Goal: Understand process/instructions

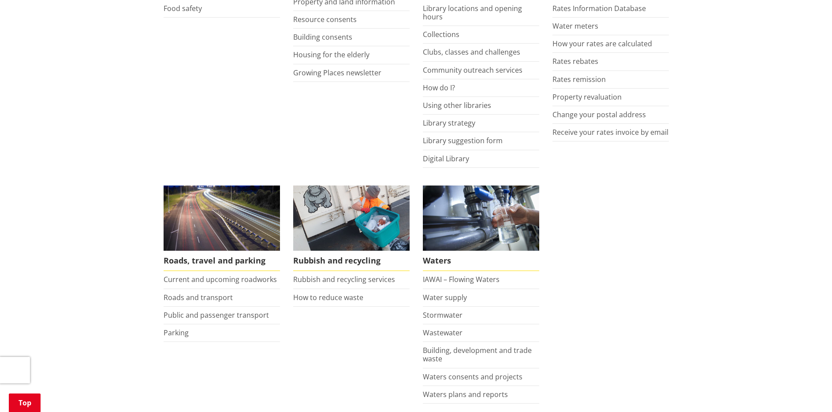
scroll to position [529, 0]
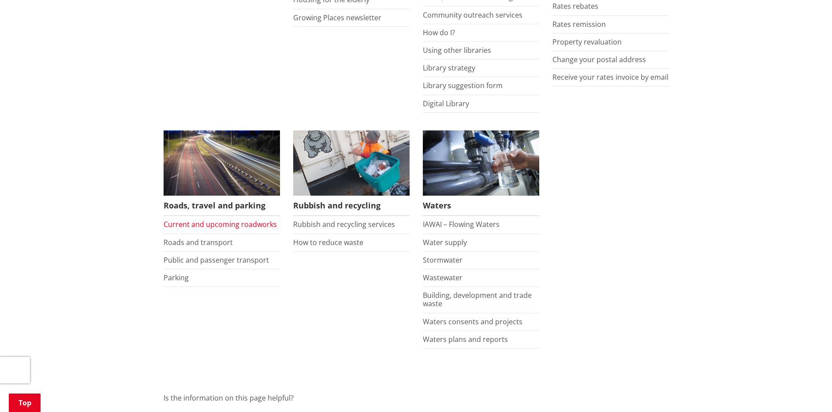
click at [216, 221] on link "Current and upcoming roadworks" at bounding box center [220, 225] width 113 height 10
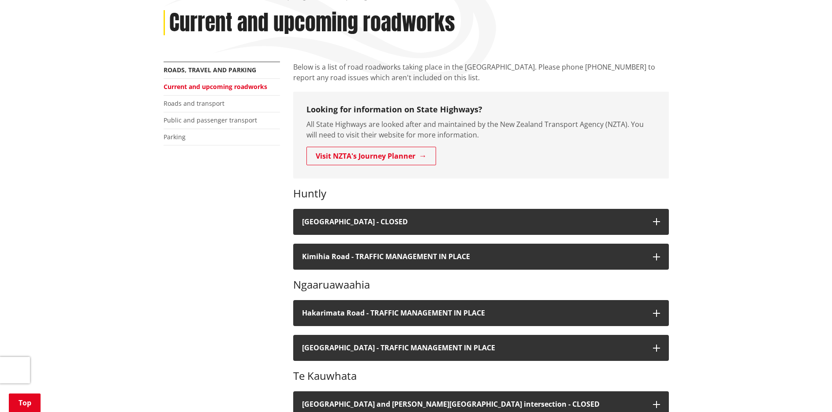
scroll to position [132, 0]
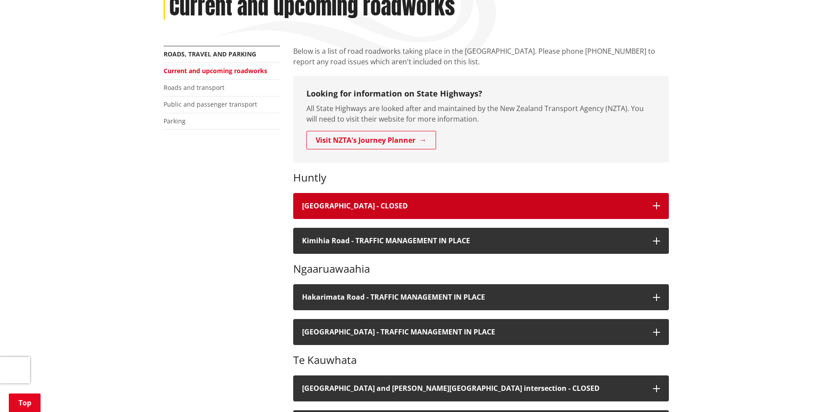
click at [656, 205] on icon "button" at bounding box center [656, 205] width 7 height 7
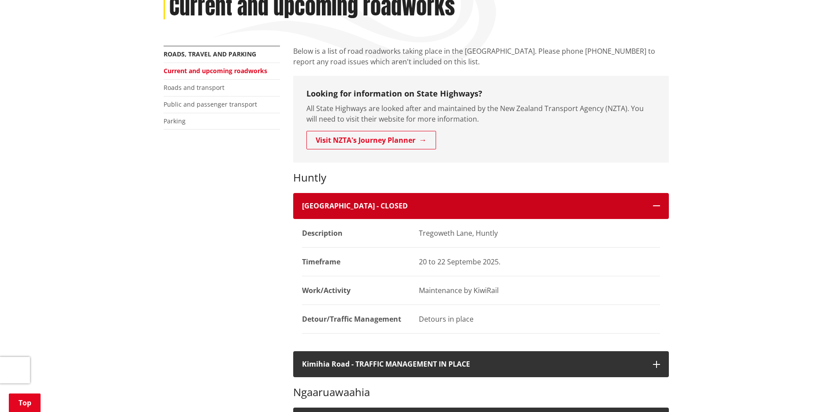
click at [656, 205] on icon "button" at bounding box center [656, 205] width 7 height 7
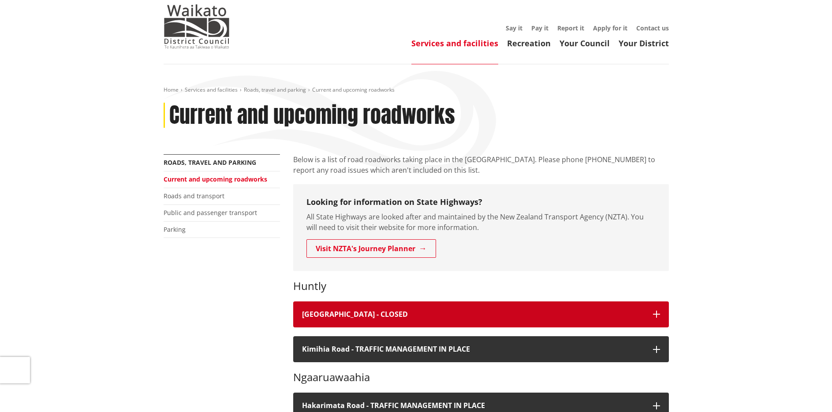
scroll to position [44, 0]
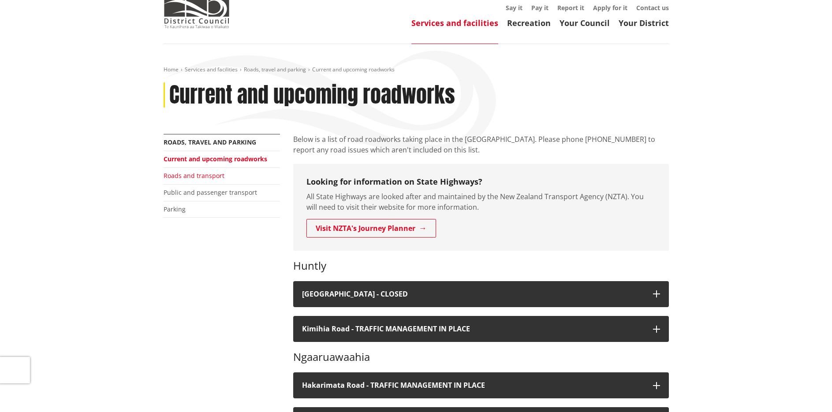
click at [191, 172] on link "Roads and transport" at bounding box center [194, 176] width 61 height 8
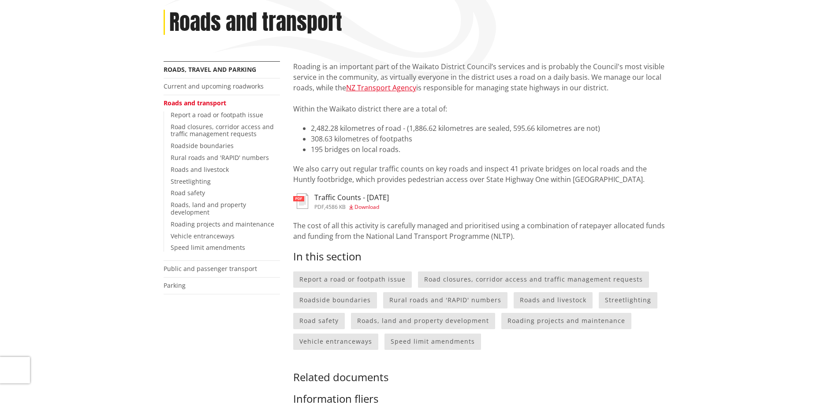
scroll to position [132, 0]
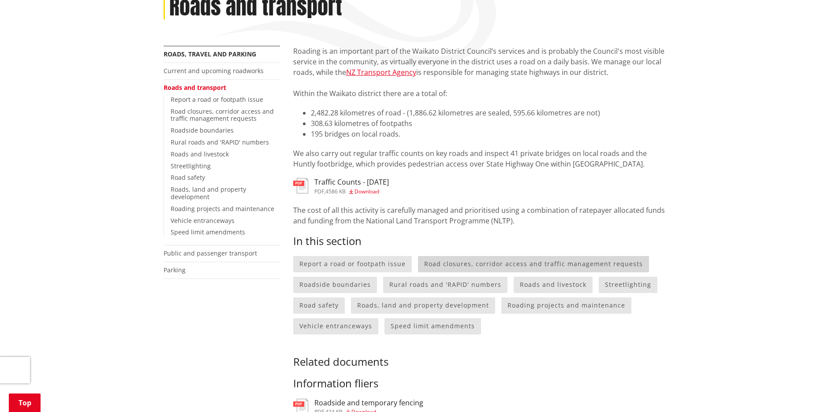
click at [508, 260] on link "Road closures, corridor access and traffic management requests" at bounding box center [533, 264] width 231 height 16
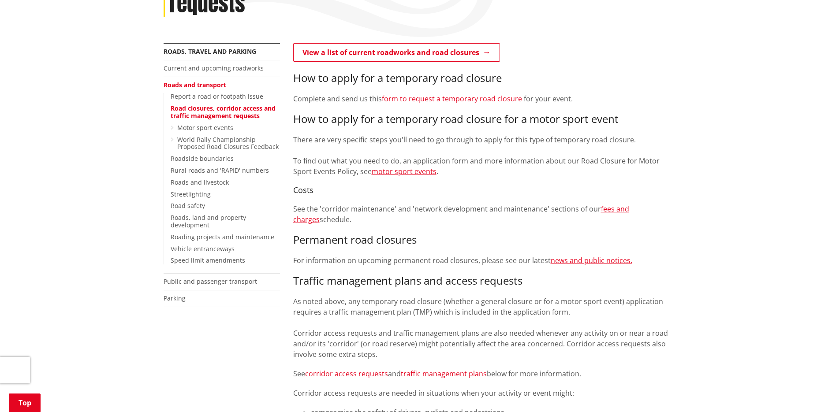
scroll to position [176, 0]
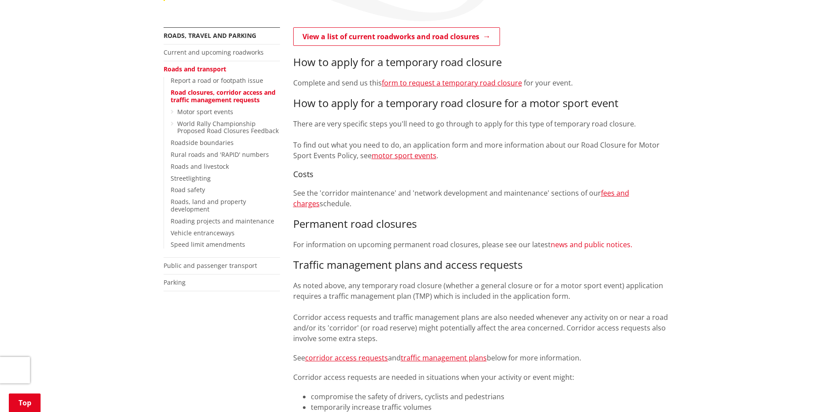
click at [577, 244] on link "news and public notices." at bounding box center [592, 245] width 82 height 10
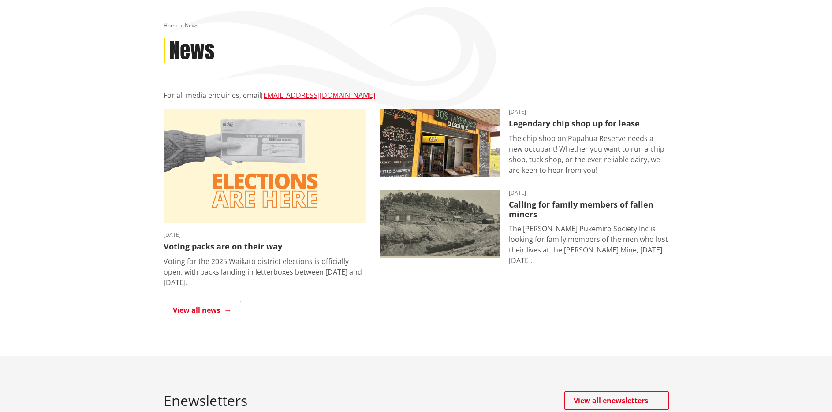
scroll to position [44, 0]
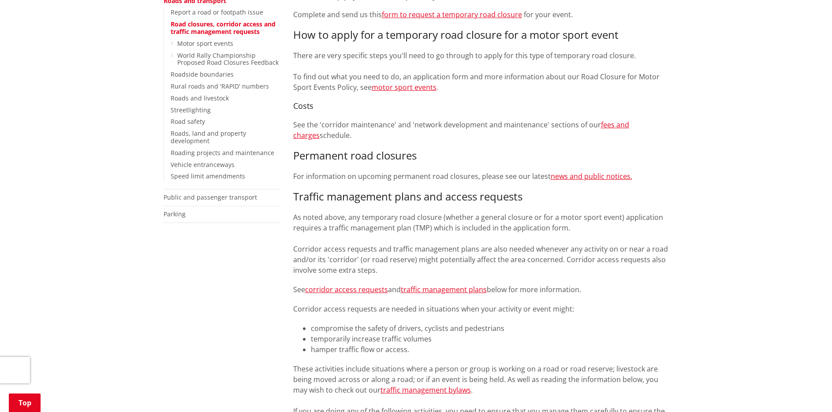
scroll to position [265, 0]
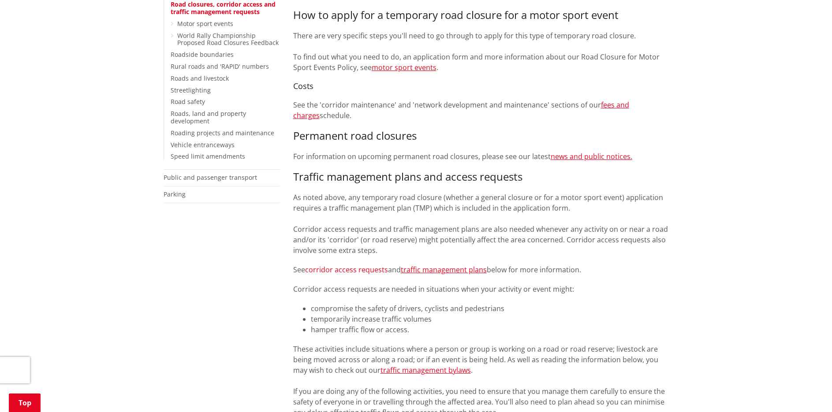
click at [348, 269] on link "corridor access requests" at bounding box center [346, 270] width 83 height 10
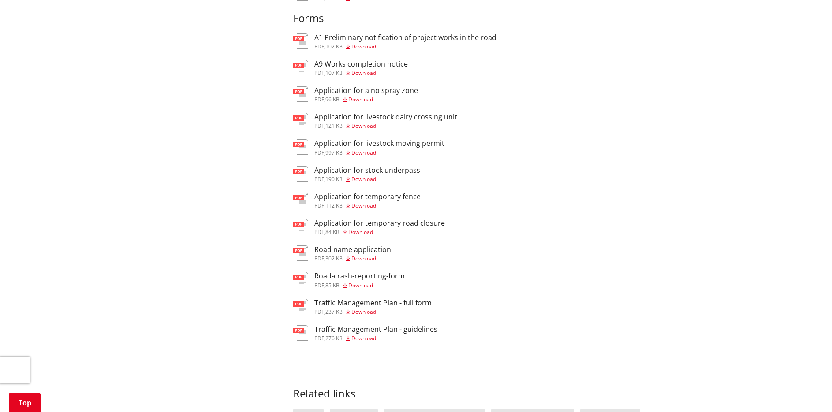
scroll to position [1632, 0]
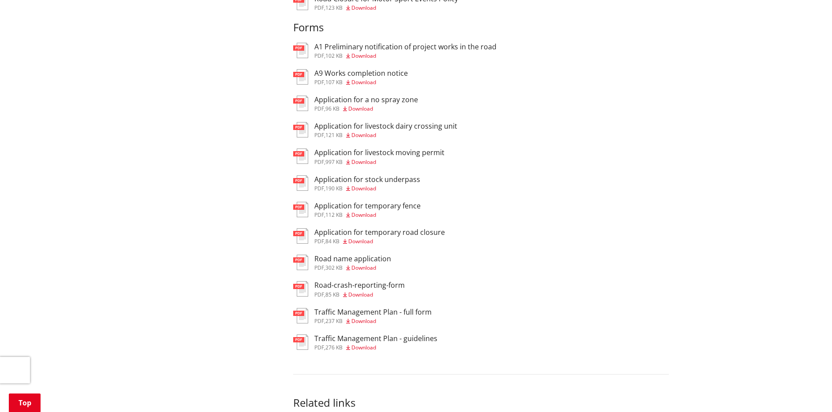
click at [372, 335] on h3 "Traffic Management Plan - guidelines" at bounding box center [375, 339] width 123 height 8
